Goal: Information Seeking & Learning: Learn about a topic

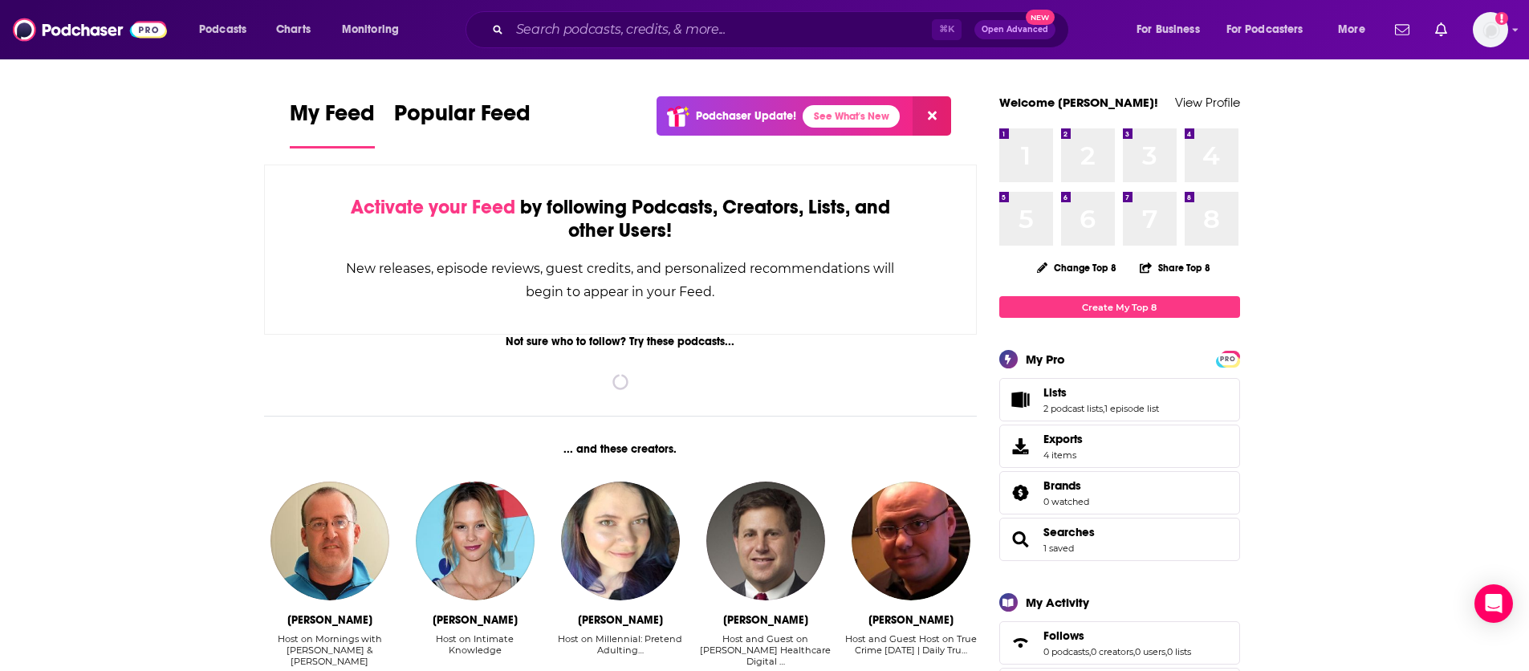
scroll to position [3, 0]
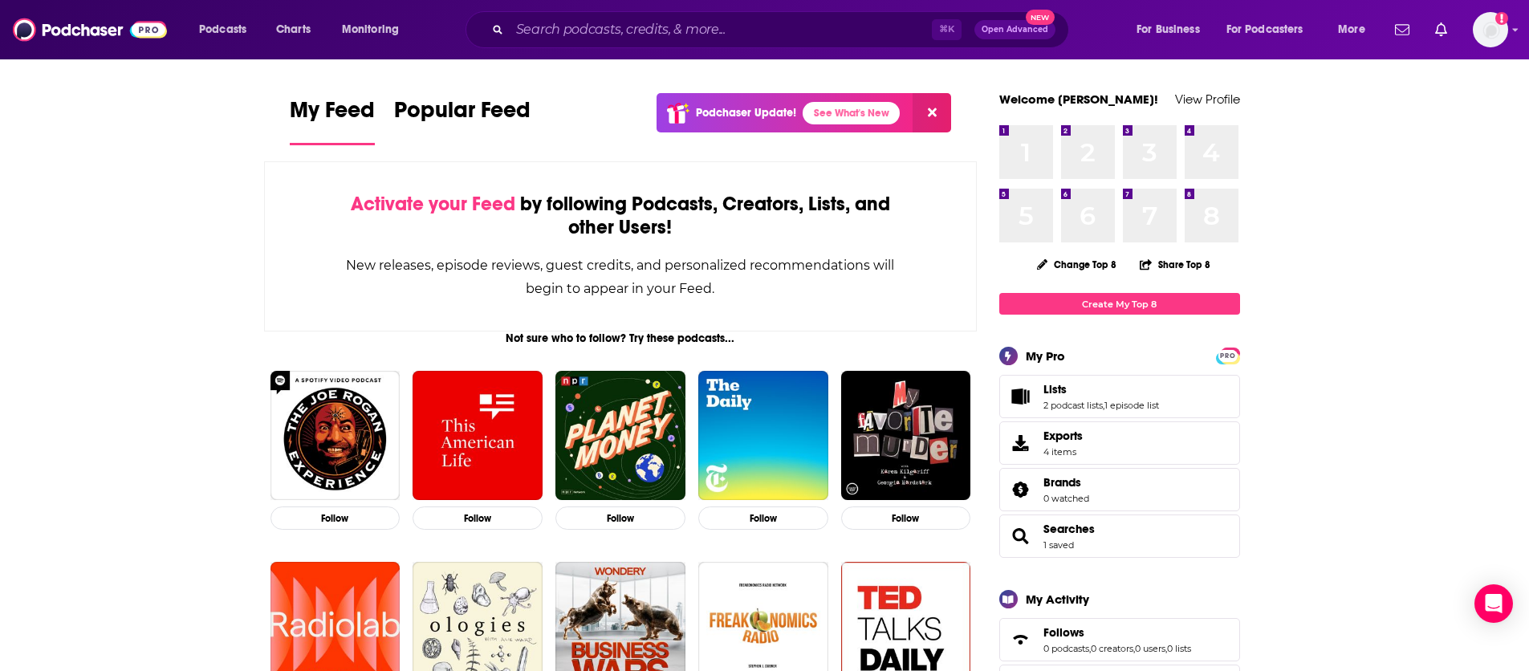
click at [592, 13] on div "⌘ K Open Advanced New" at bounding box center [768, 29] width 604 height 37
click at [585, 26] on input "Search podcasts, credits, & more..." at bounding box center [721, 30] width 422 height 26
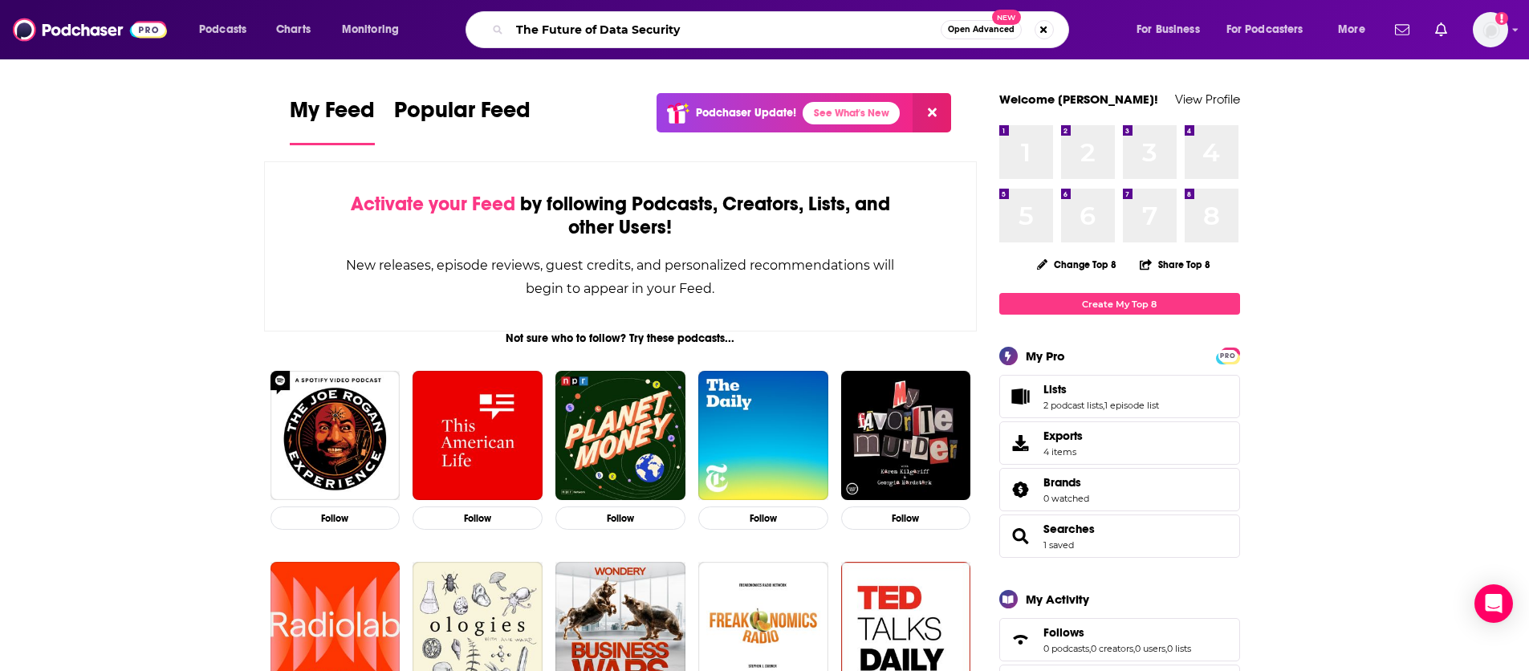
click at [812, 35] on input "The Future of Data Security" at bounding box center [725, 30] width 431 height 26
type input "The Future of Data Security"
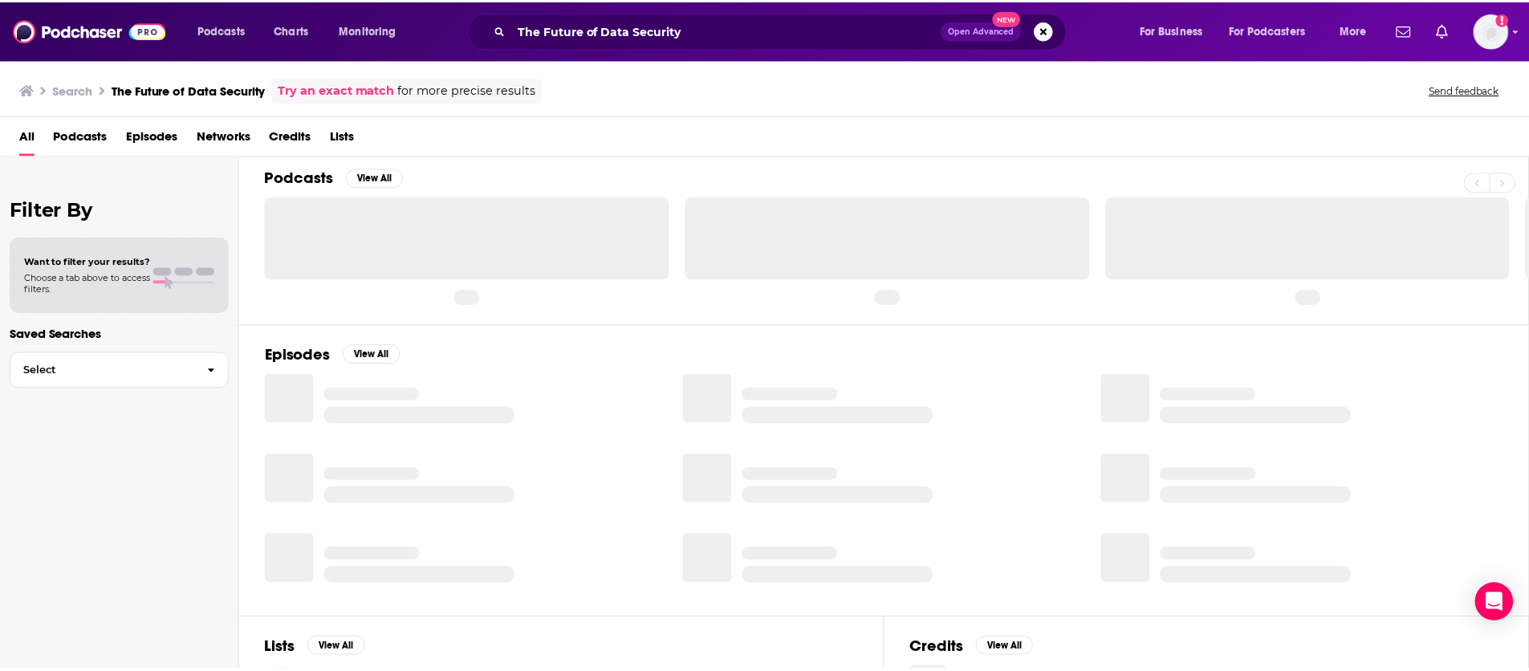
scroll to position [11, 0]
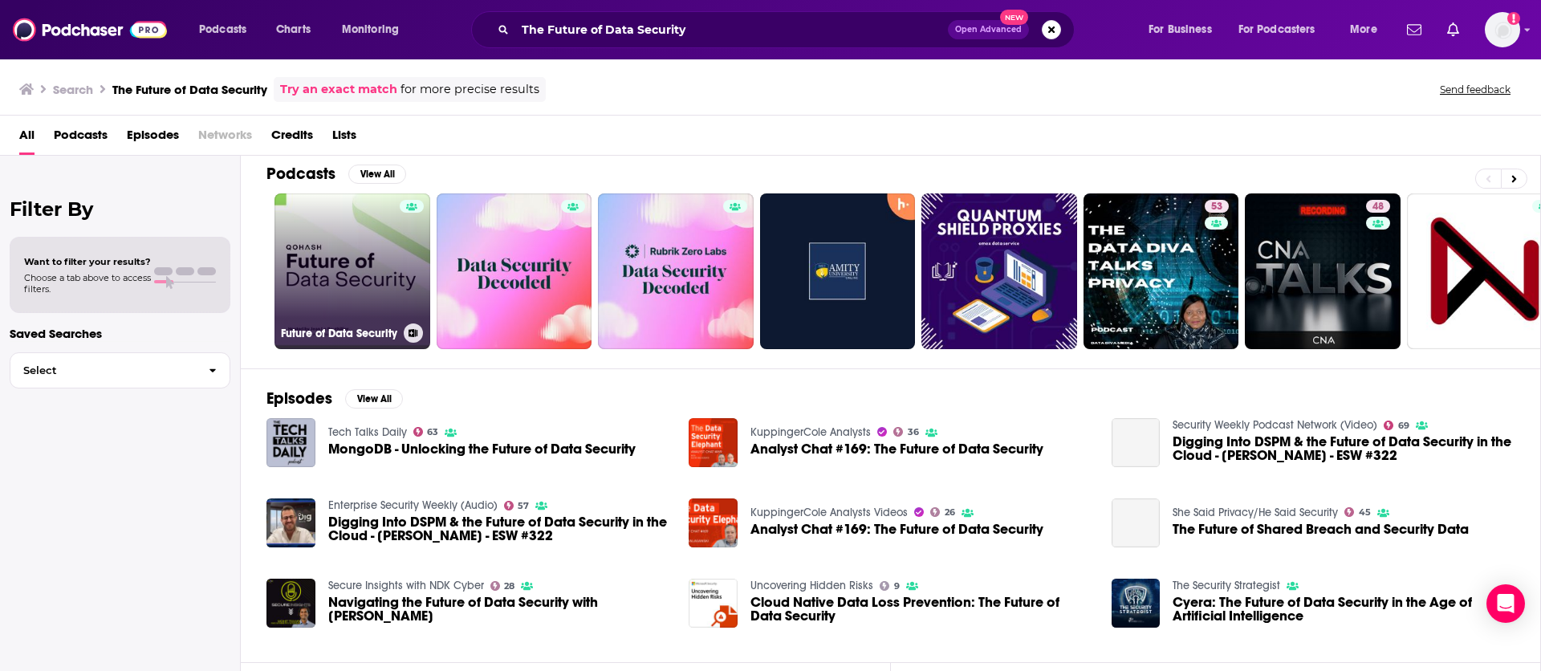
click at [376, 265] on link "Future of Data Security" at bounding box center [353, 271] width 156 height 156
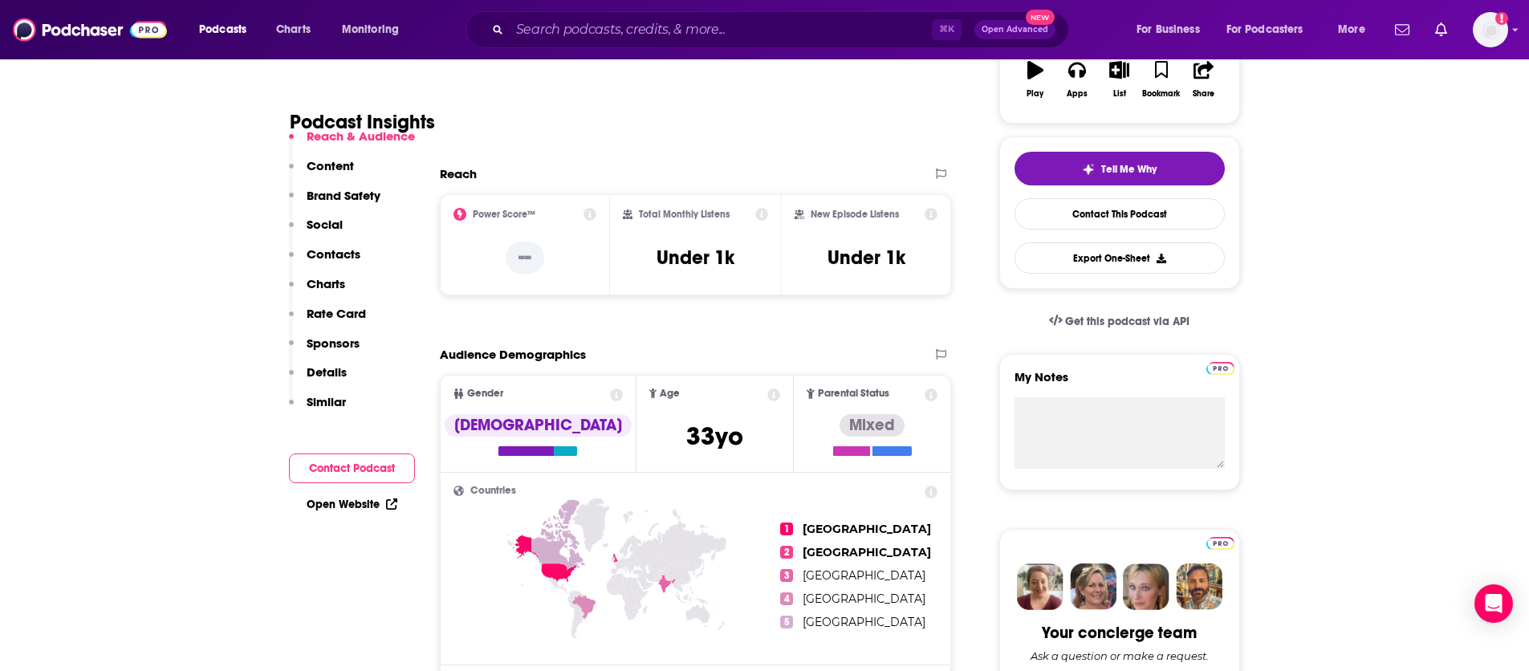
scroll to position [298, 0]
click at [523, 260] on p "--" at bounding box center [525, 257] width 39 height 32
click at [588, 216] on icon at bounding box center [590, 213] width 13 height 13
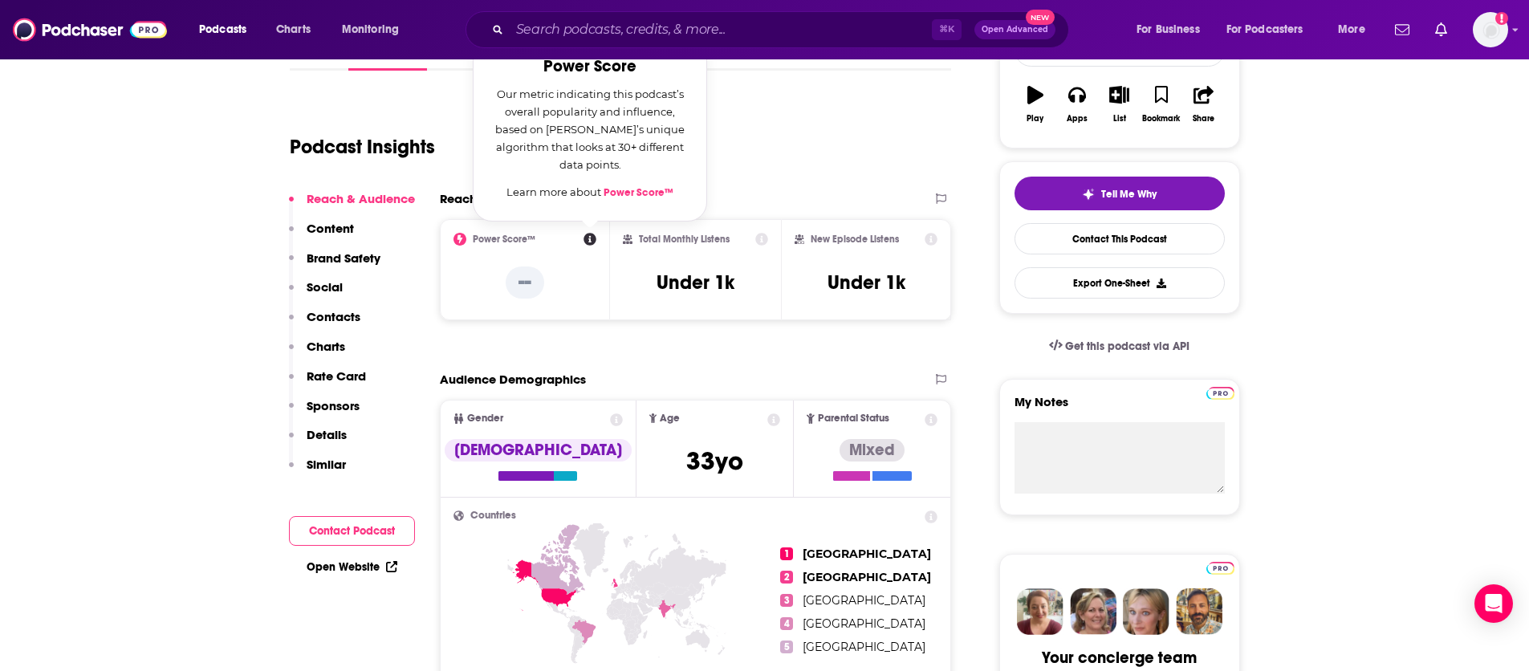
scroll to position [271, 0]
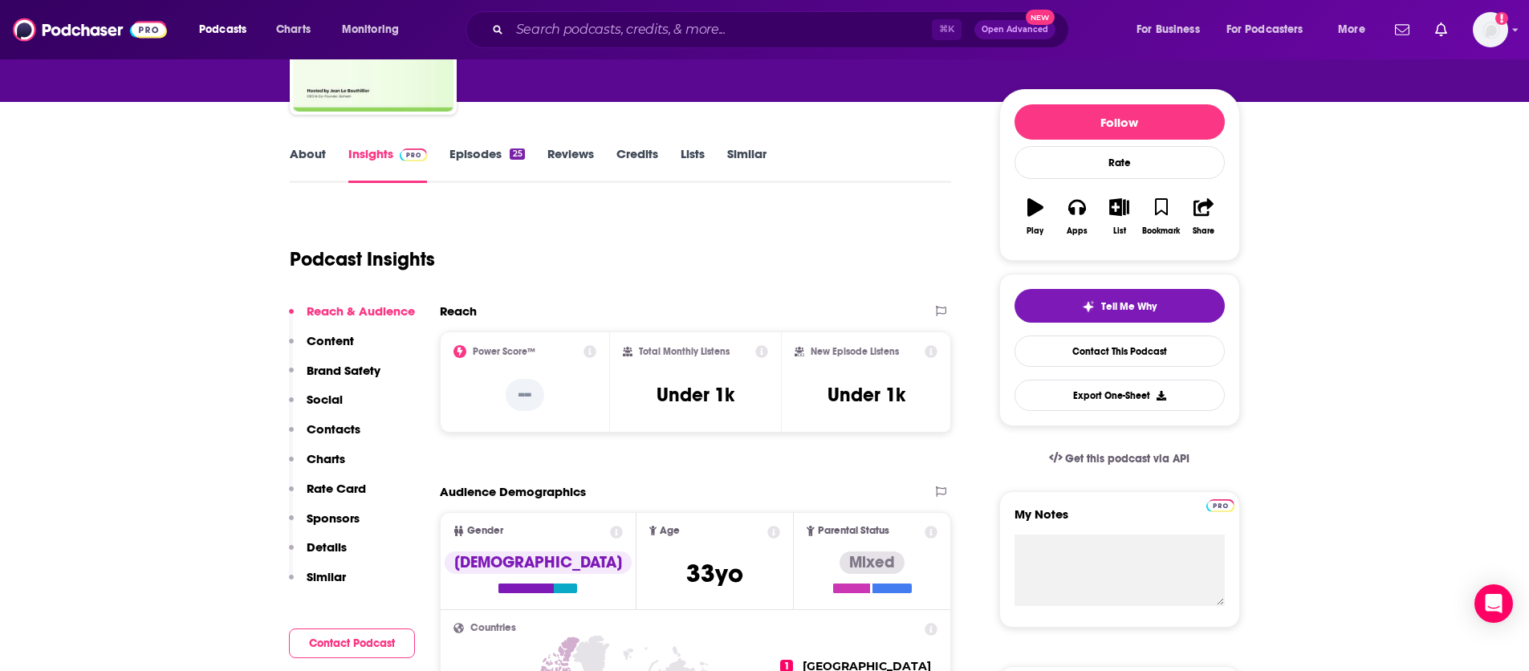
scroll to position [0, 0]
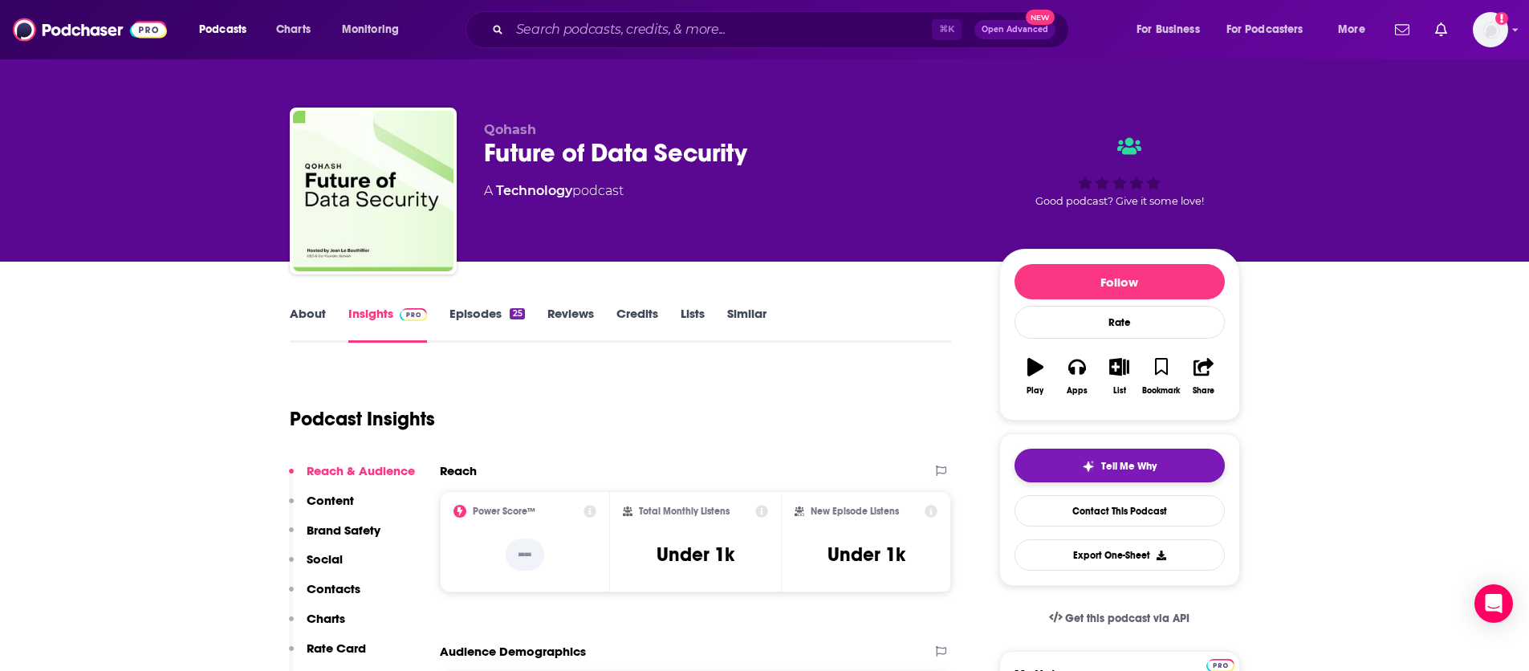
click at [1112, 463] on span "Tell Me Why" at bounding box center [1128, 466] width 55 height 13
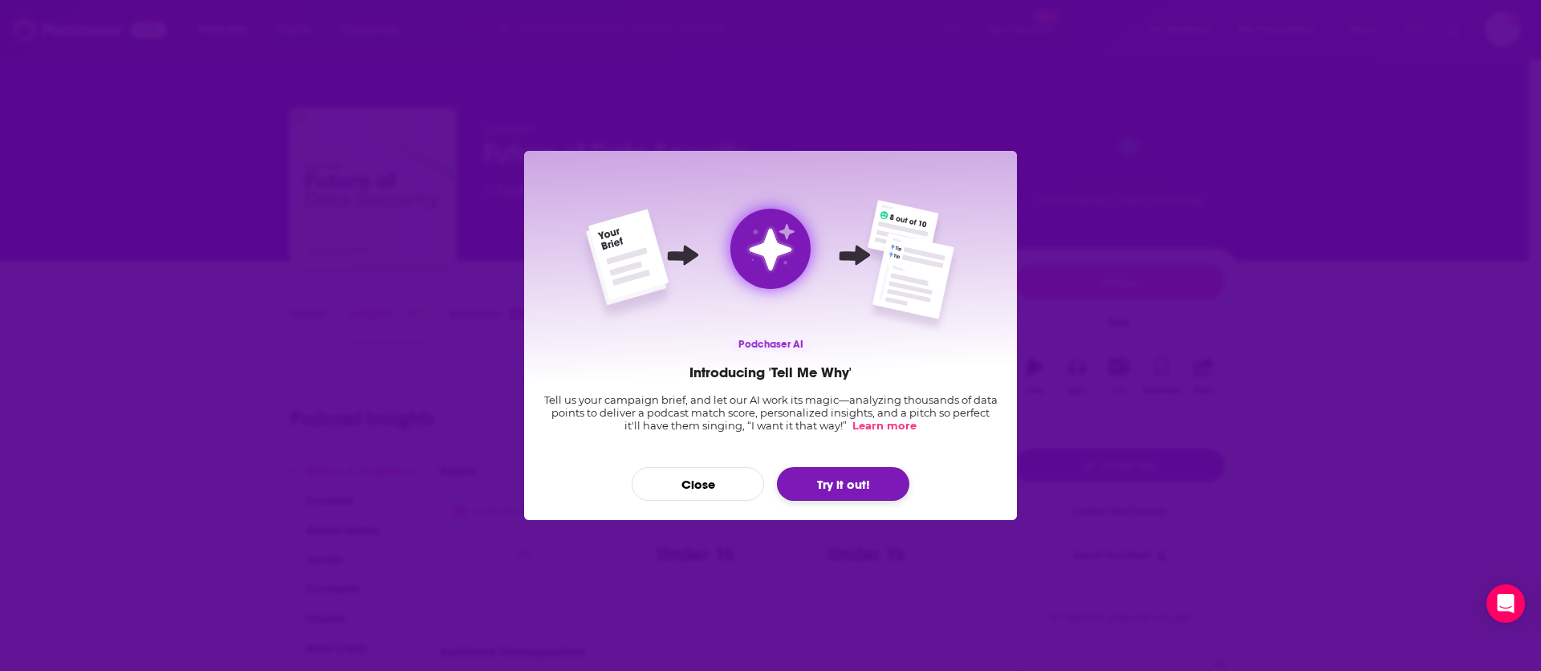
click at [819, 478] on button "Try it out!" at bounding box center [843, 484] width 132 height 34
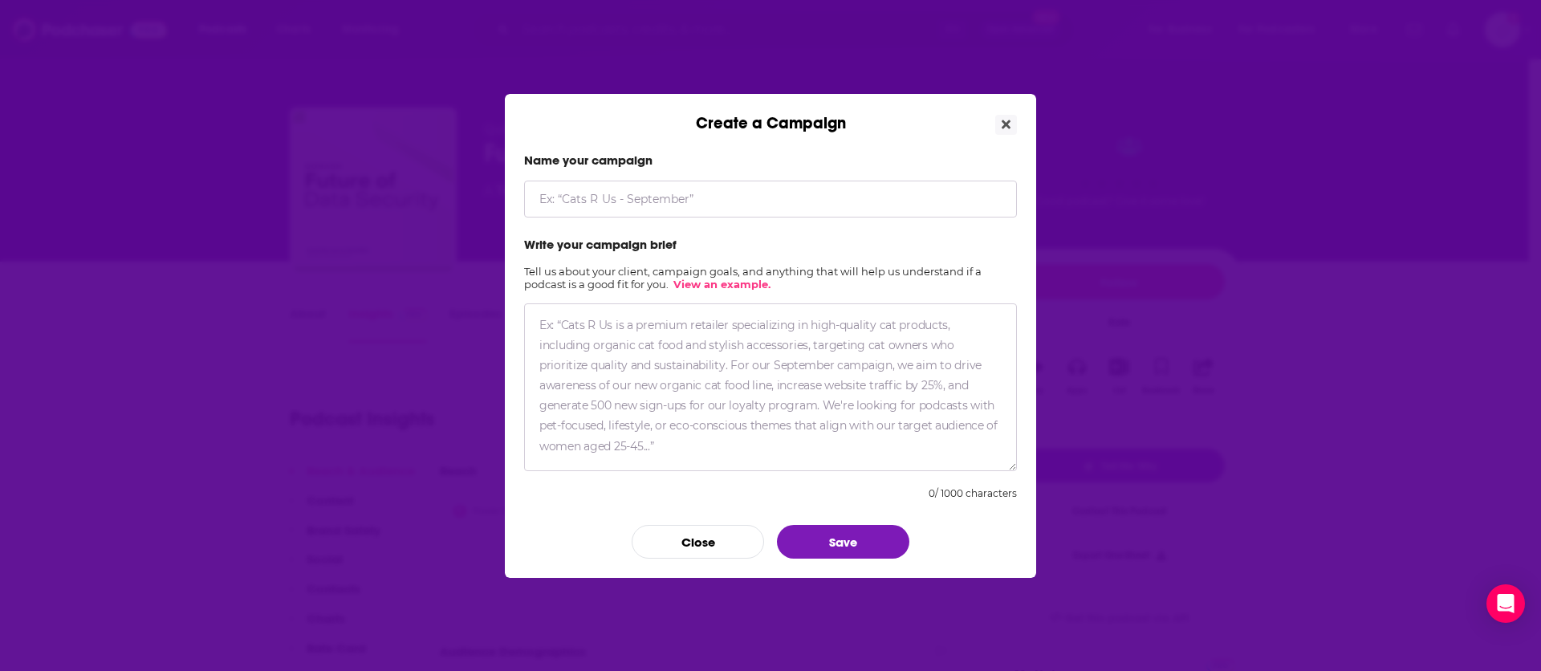
click at [618, 211] on input "Create a Campaign" at bounding box center [770, 199] width 493 height 37
click at [1018, 129] on div "Create a Campaign Name your campaign Write your campaign brief Tell us about yo…" at bounding box center [770, 336] width 531 height 484
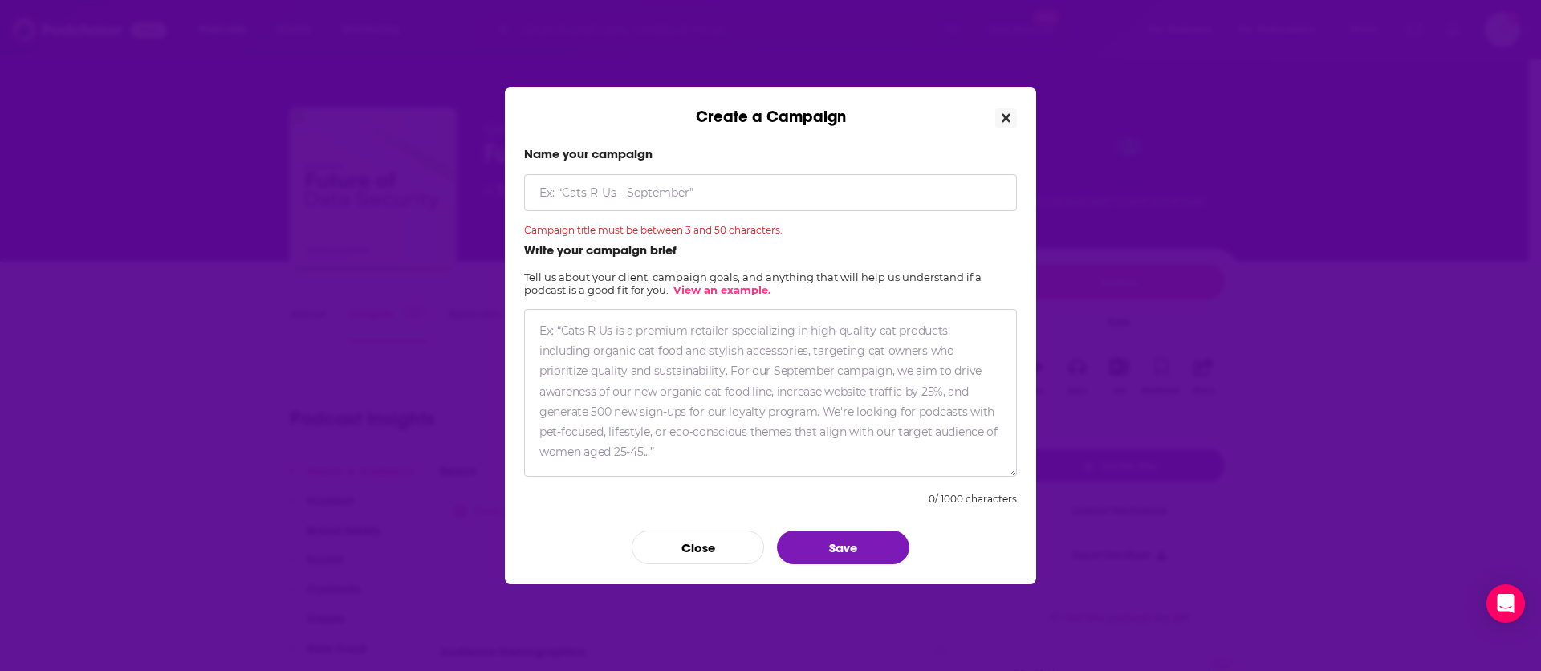
click at [1011, 122] on button "Close" at bounding box center [1006, 118] width 22 height 20
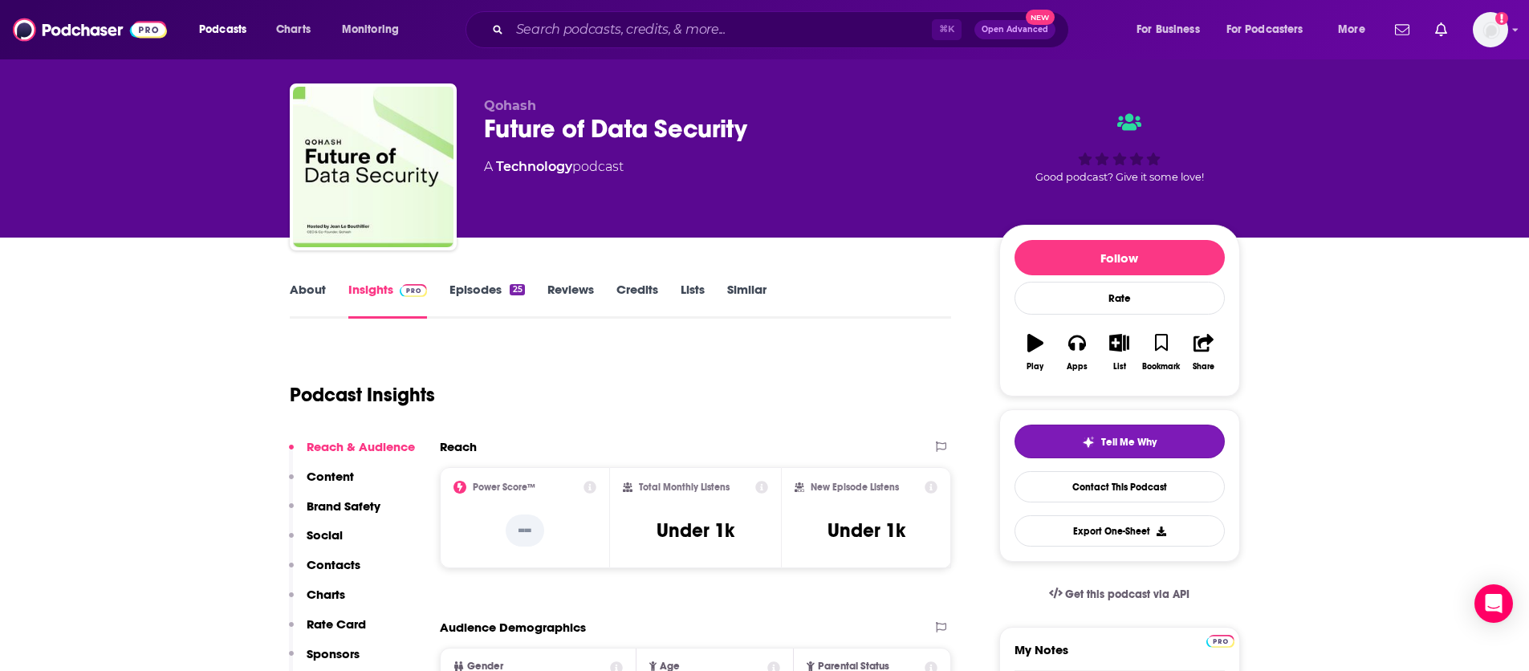
scroll to position [43, 0]
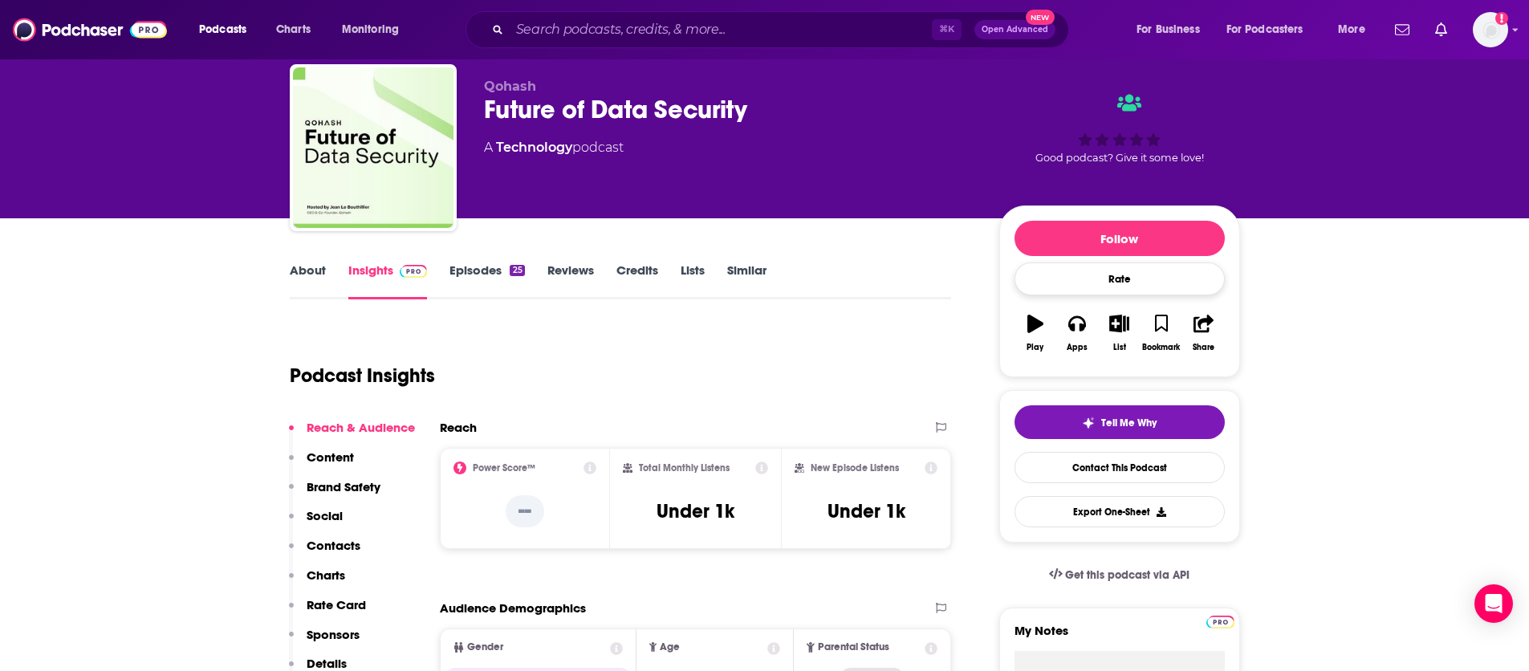
click at [1101, 281] on div "Rate" at bounding box center [1120, 278] width 210 height 33
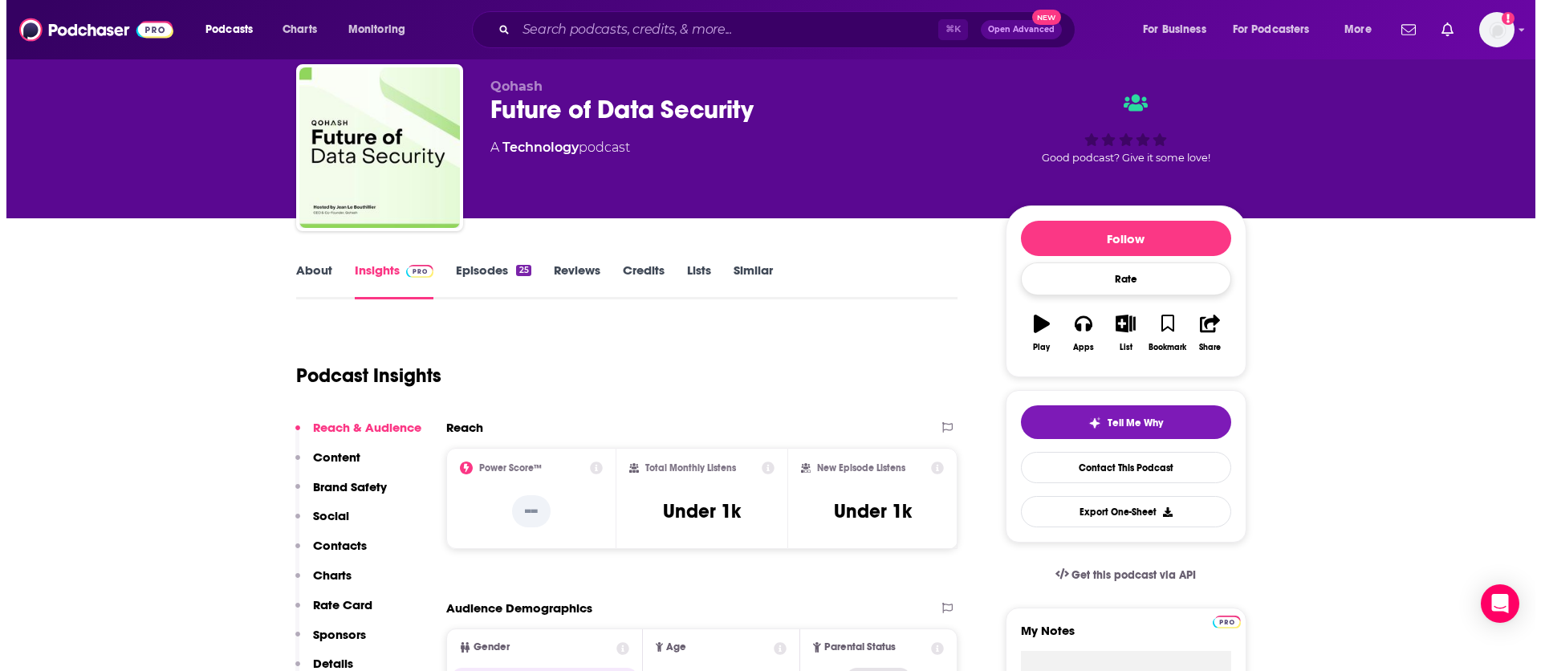
scroll to position [0, 0]
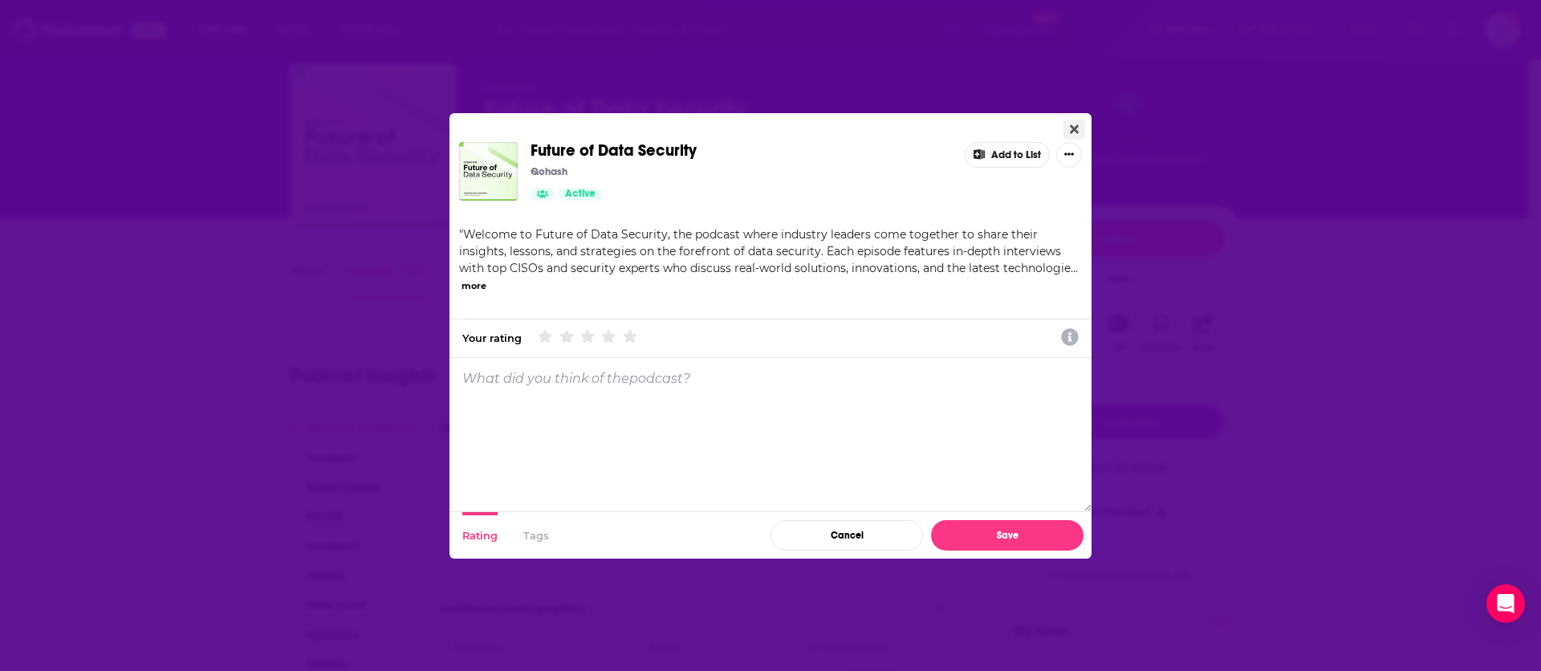
click at [1073, 125] on icon "Close" at bounding box center [1074, 129] width 9 height 13
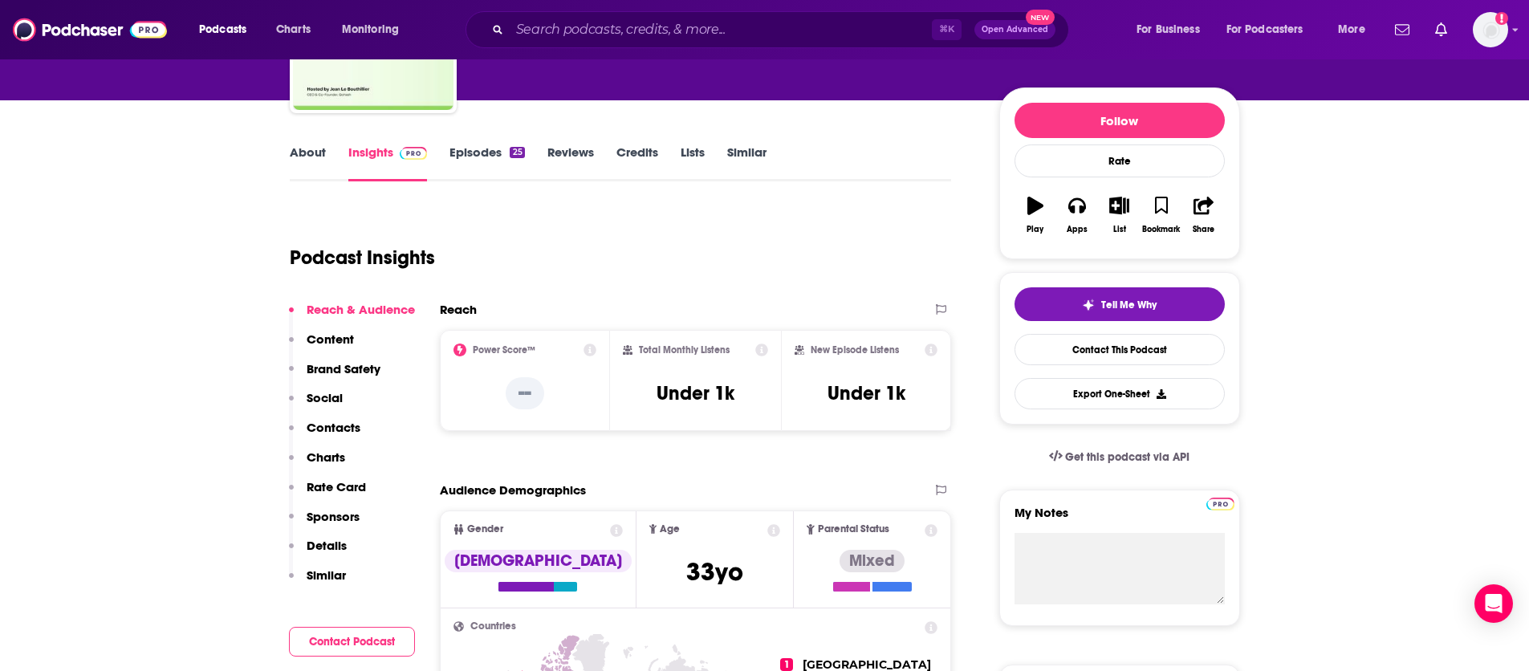
scroll to position [225, 0]
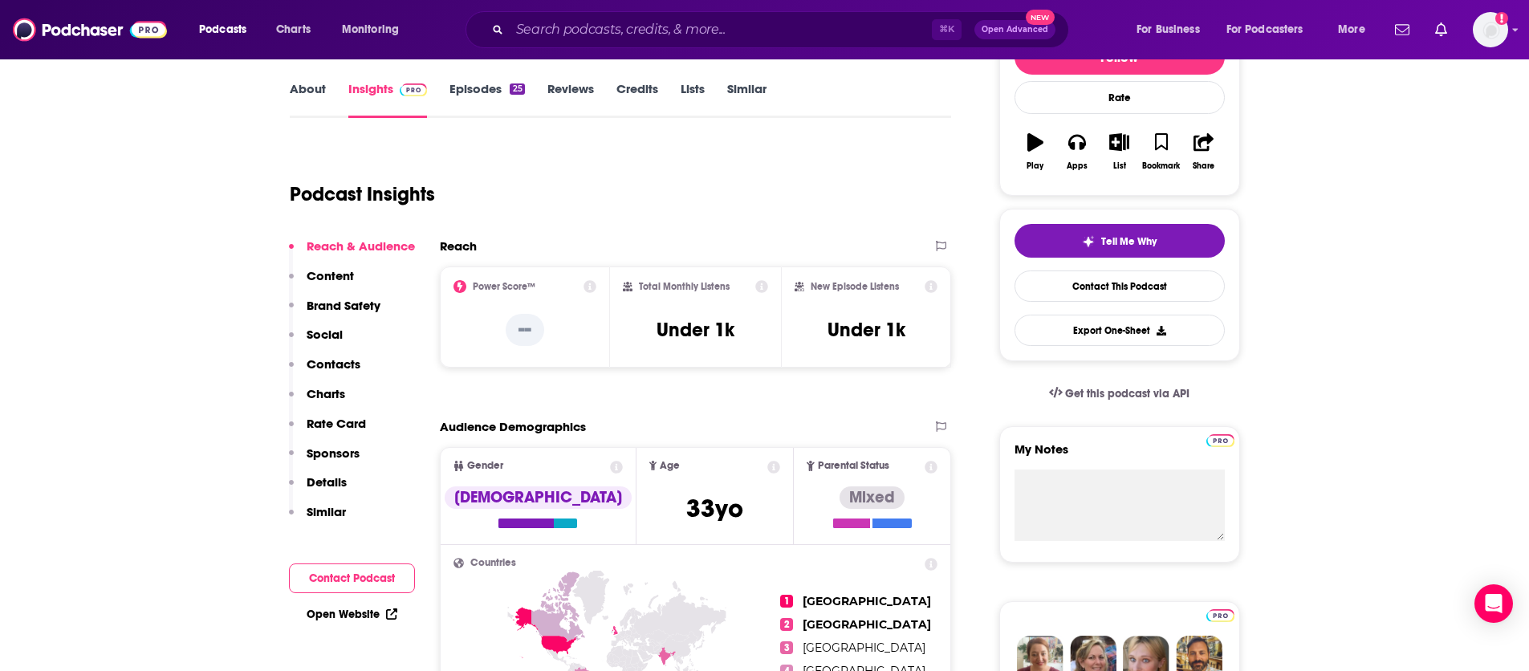
click at [759, 287] on icon at bounding box center [761, 286] width 13 height 13
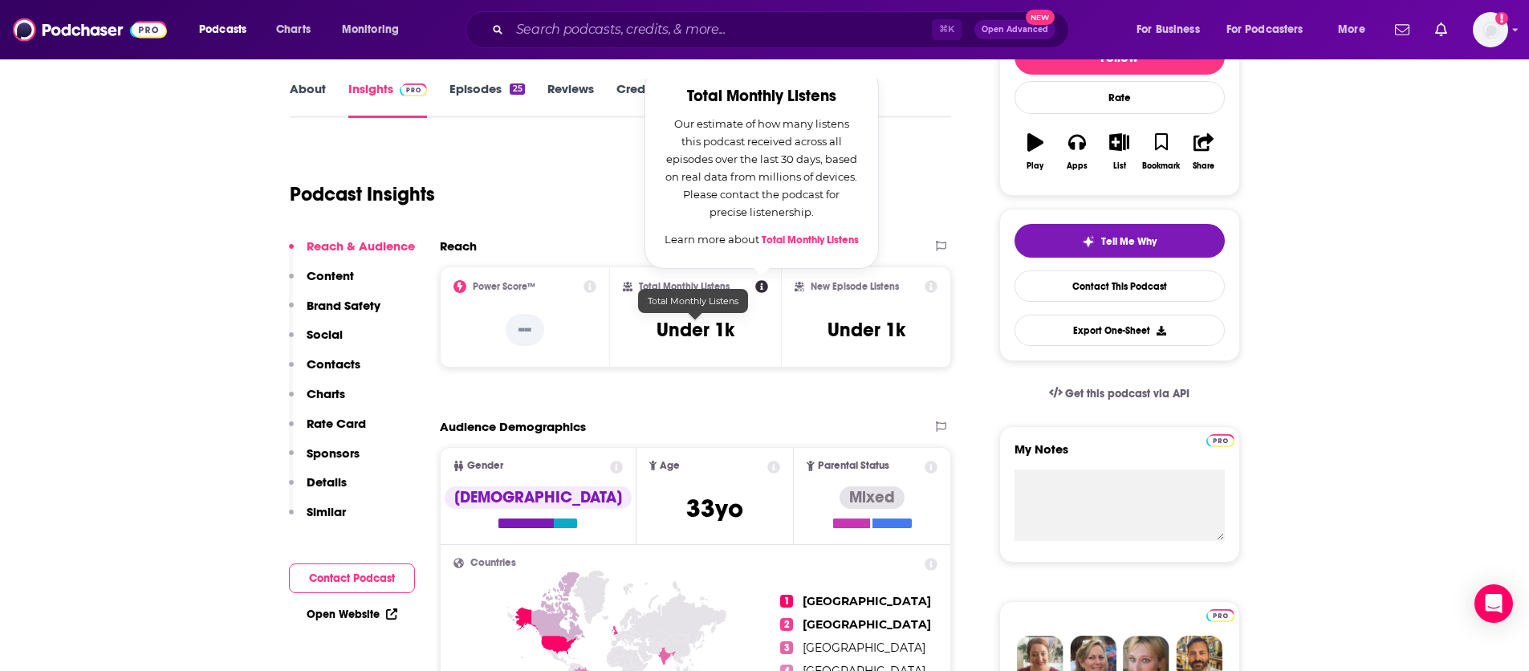
click at [697, 329] on h3 "Under 1k" at bounding box center [696, 330] width 78 height 24
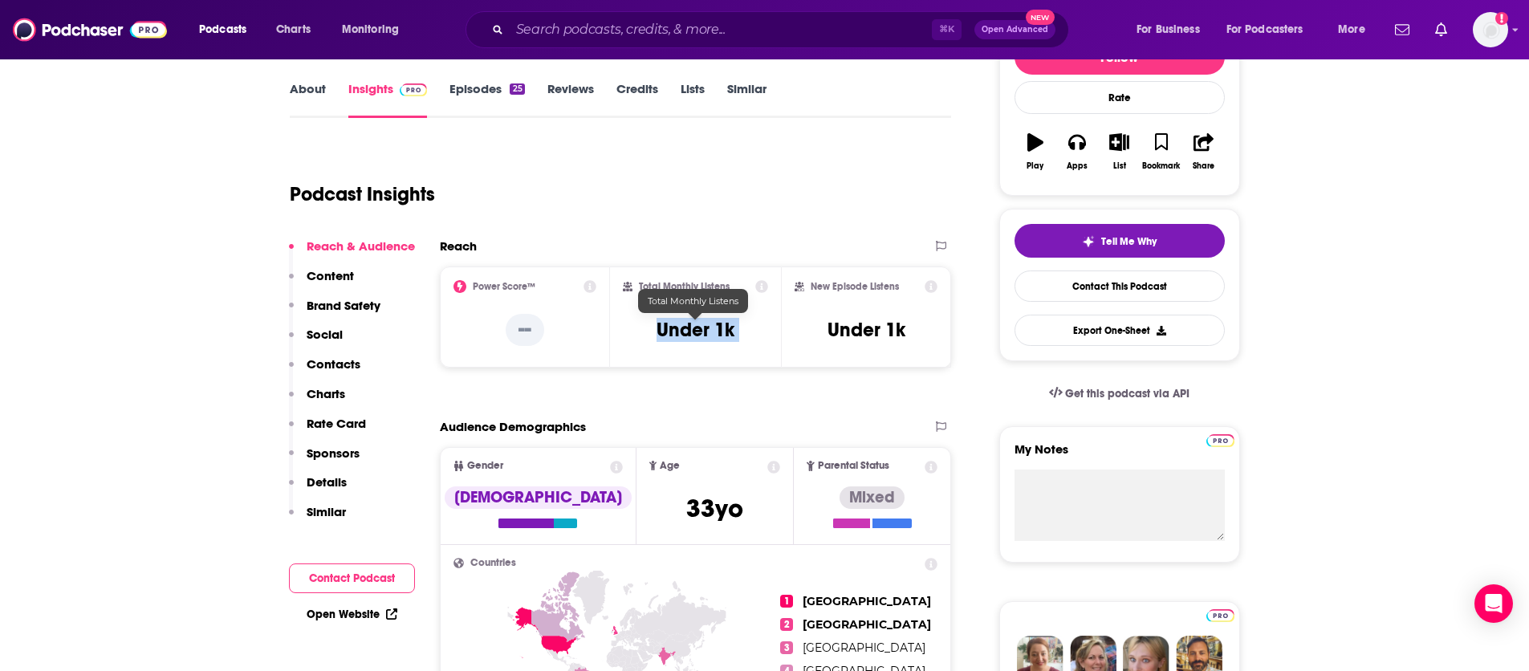
click at [697, 329] on h3 "Under 1k" at bounding box center [696, 330] width 78 height 24
click at [724, 362] on div "Total Monthly Listens Under 1k" at bounding box center [695, 317] width 171 height 101
